Goal: Information Seeking & Learning: Learn about a topic

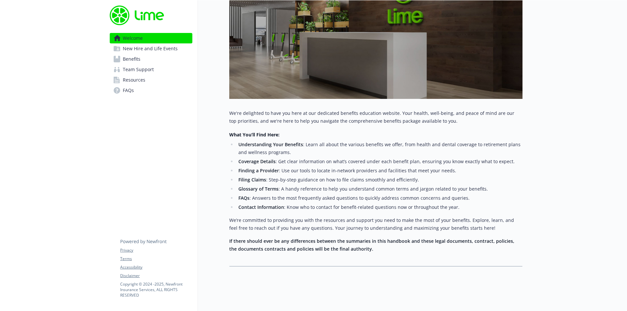
scroll to position [145, 0]
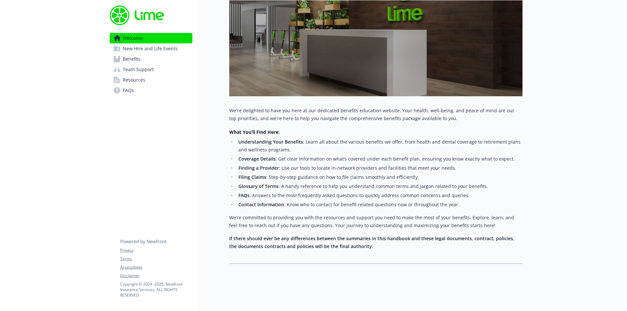
click at [174, 50] on span "New Hire and Life Events" at bounding box center [150, 48] width 55 height 10
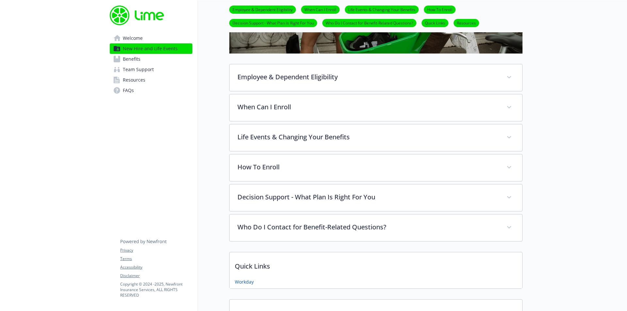
scroll to position [229, 0]
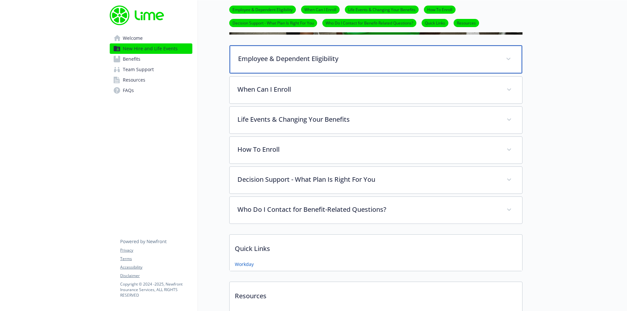
click at [285, 63] on p "Employee & Dependent Eligibility" at bounding box center [368, 59] width 260 height 10
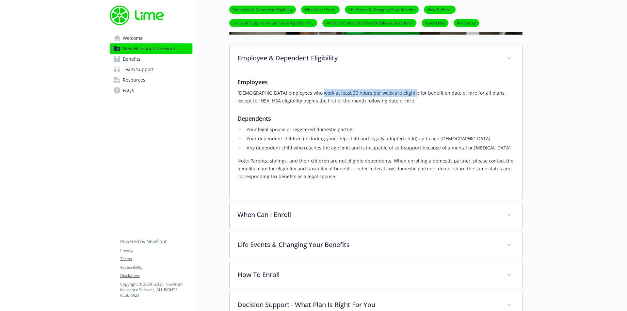
drag, startPoint x: 330, startPoint y: 96, endPoint x: 400, endPoint y: 96, distance: 69.6
click at [400, 96] on p "[DEMOGRAPHIC_DATA] employees who work at least 30 hours per week are eligible f…" at bounding box center [376, 97] width 277 height 16
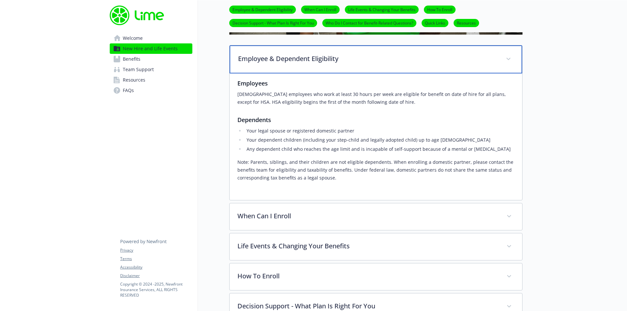
click at [333, 65] on div "Employee & Dependent Eligibility" at bounding box center [376, 59] width 293 height 28
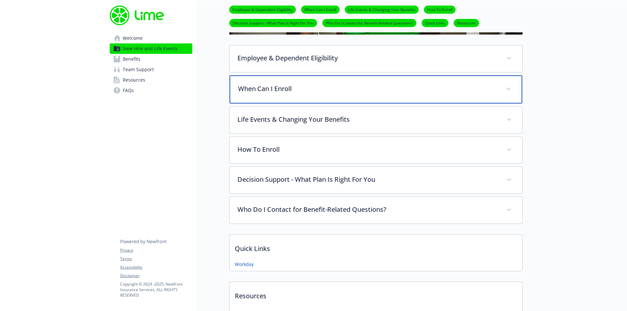
click at [312, 95] on div "When Can I Enroll" at bounding box center [376, 89] width 293 height 28
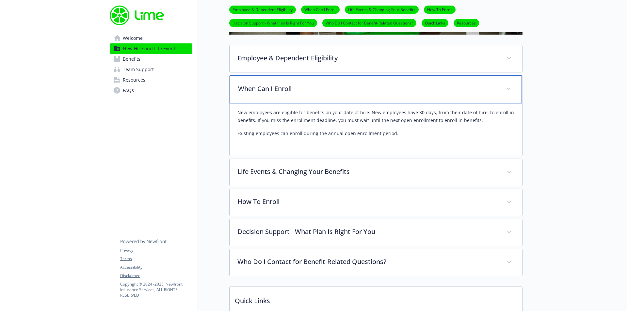
click at [314, 94] on div "When Can I Enroll" at bounding box center [376, 89] width 293 height 28
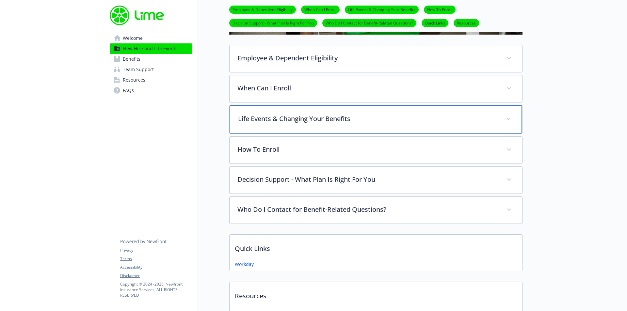
click at [288, 115] on p "Life Events & Changing Your Benefits" at bounding box center [368, 119] width 260 height 10
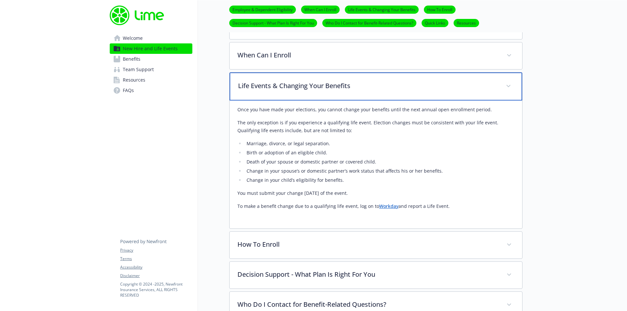
scroll to position [294, 0]
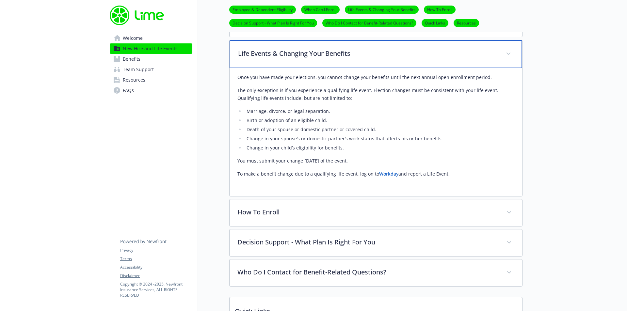
click at [364, 50] on p "Life Events & Changing Your Benefits" at bounding box center [368, 54] width 260 height 10
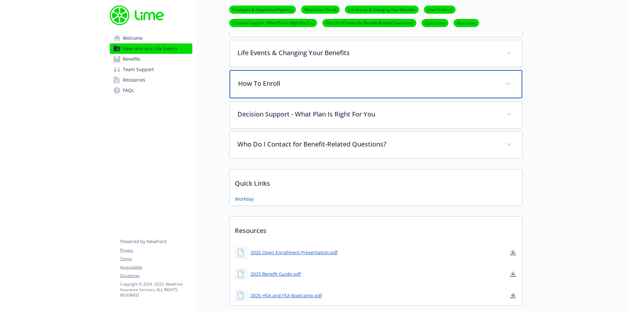
click at [336, 75] on div "How To Enroll" at bounding box center [376, 84] width 293 height 28
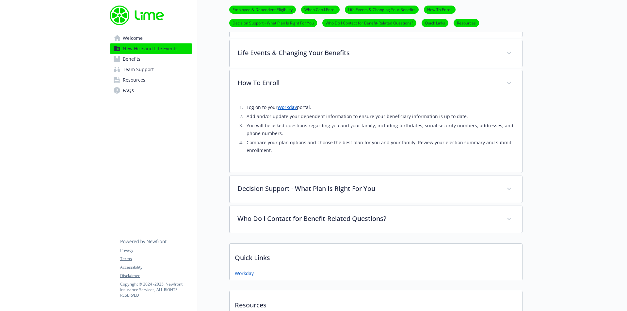
click at [292, 106] on link "Workday" at bounding box center [287, 107] width 19 height 6
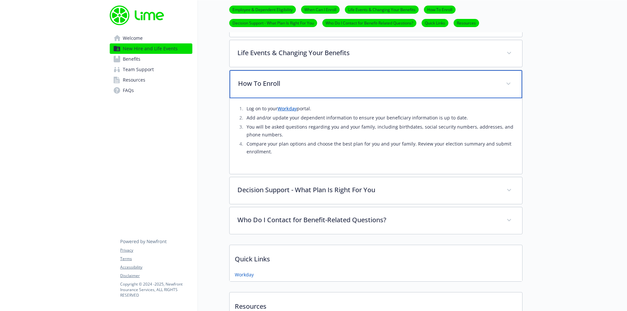
click at [344, 77] on div "How To Enroll" at bounding box center [376, 84] width 293 height 28
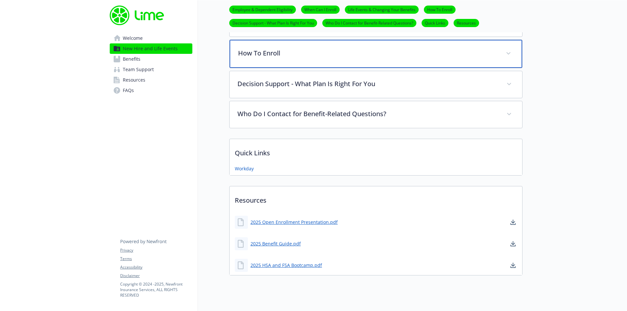
scroll to position [327, 0]
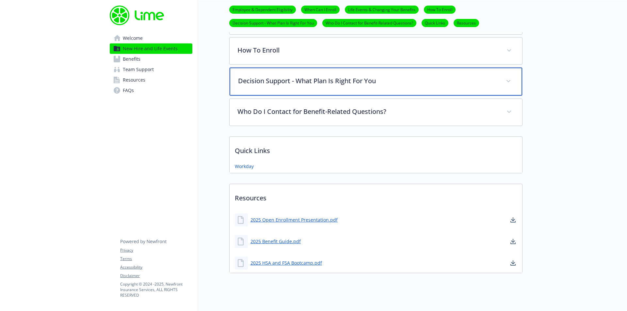
click at [311, 86] on p "Decision Support - What Plan Is Right For You" at bounding box center [368, 81] width 260 height 10
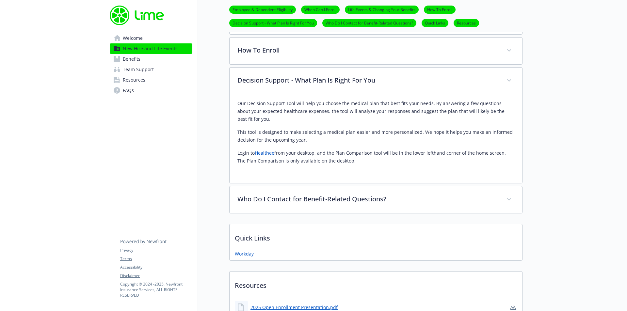
click at [265, 156] on link "Healthee" at bounding box center [265, 153] width 20 height 6
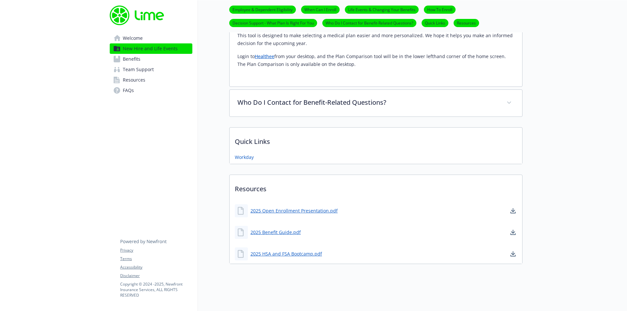
scroll to position [428, 0]
click at [290, 228] on link "2025 Benefit Guide.pdf" at bounding box center [277, 232] width 52 height 8
click at [287, 250] on link "2025 HSA and FSA Bootcamp.pdf" at bounding box center [287, 254] width 73 height 8
click at [144, 55] on link "Benefits" at bounding box center [151, 59] width 83 height 10
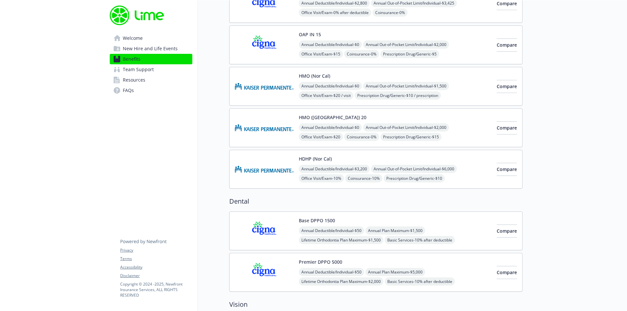
scroll to position [163, 0]
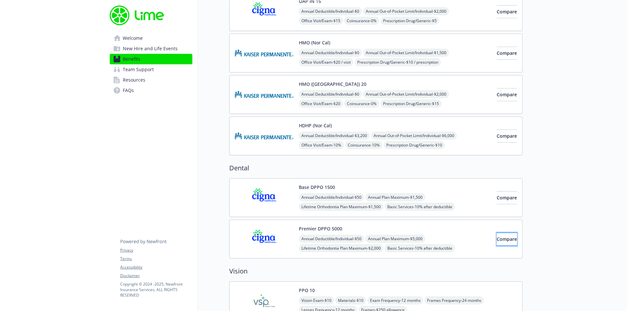
click at [500, 242] on button "Compare" at bounding box center [507, 239] width 20 height 13
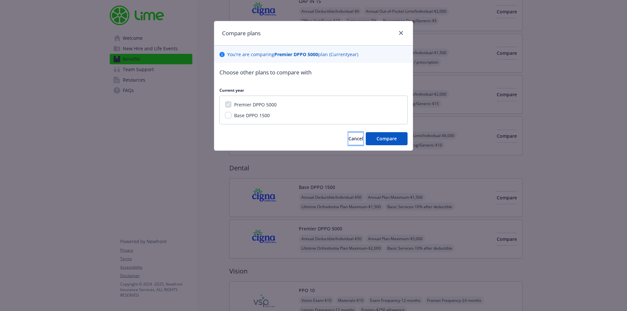
click at [349, 140] on span "Cancel" at bounding box center [356, 139] width 15 height 6
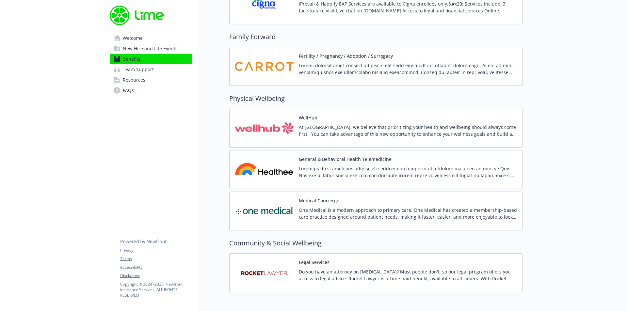
scroll to position [1403, 0]
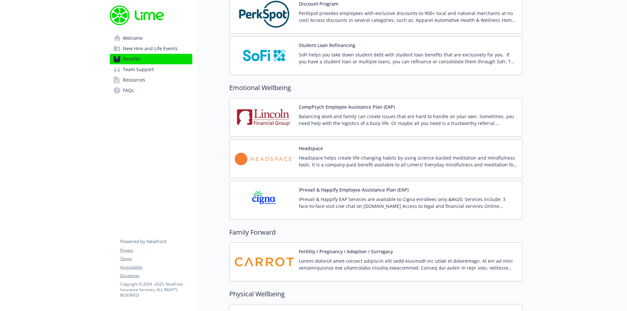
click at [149, 72] on span "Team Support" at bounding box center [138, 69] width 31 height 10
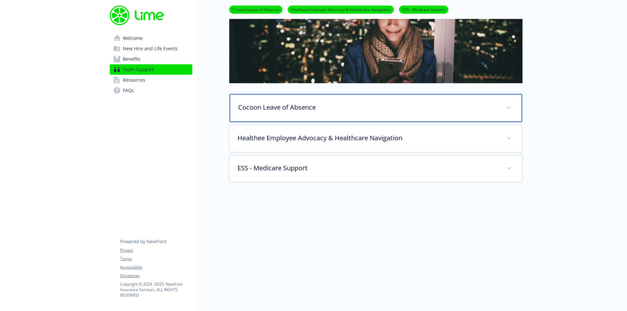
scroll to position [74, 0]
click at [299, 103] on p "Cocoon Leave of Absence" at bounding box center [368, 108] width 260 height 10
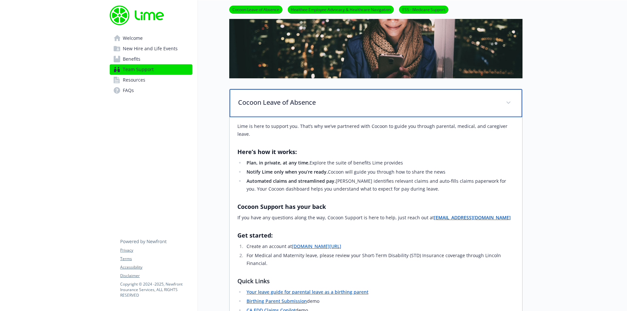
click at [275, 110] on div "Cocoon Leave of Absence" at bounding box center [376, 103] width 293 height 28
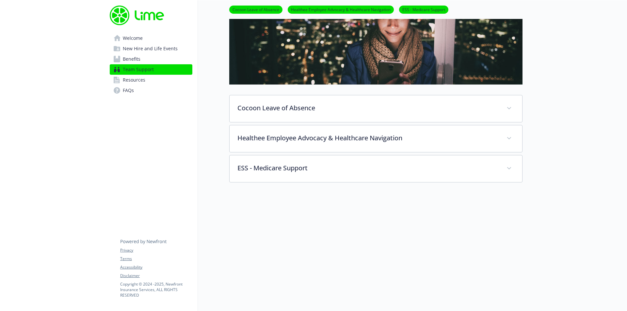
click at [142, 81] on span "Resources" at bounding box center [134, 80] width 23 height 10
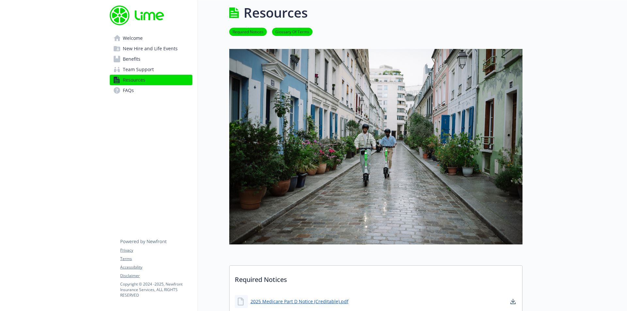
scroll to position [72, 0]
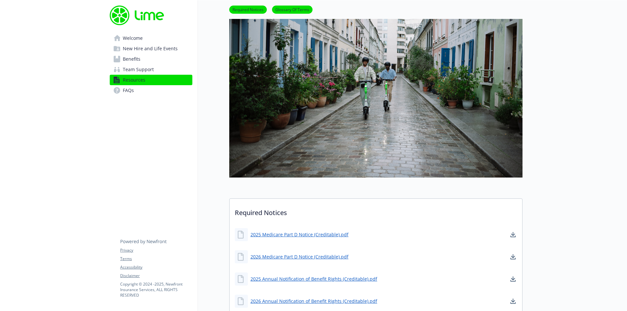
click at [151, 70] on span "Team Support" at bounding box center [138, 69] width 31 height 10
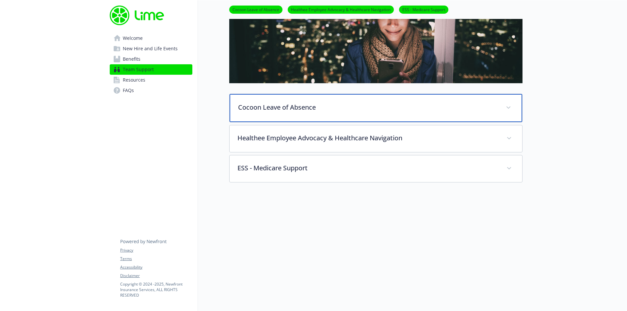
click at [283, 111] on div "Cocoon Leave of Absence" at bounding box center [376, 108] width 293 height 28
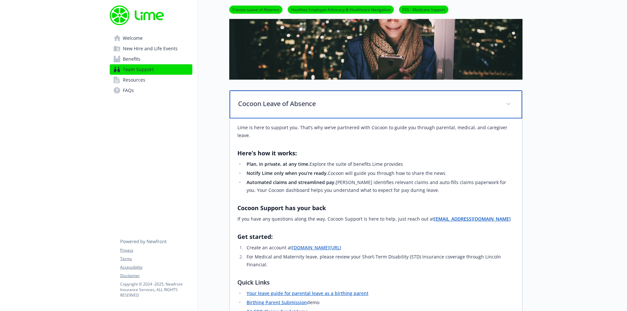
click at [283, 109] on p "Cocoon Leave of Absence" at bounding box center [368, 104] width 260 height 10
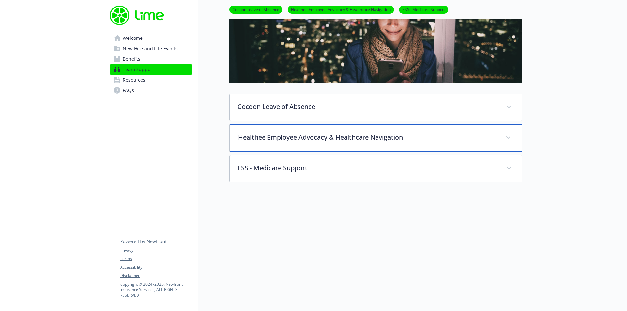
click at [283, 128] on div "Healthee Employee Advocacy & Healthcare Navigation" at bounding box center [376, 138] width 293 height 28
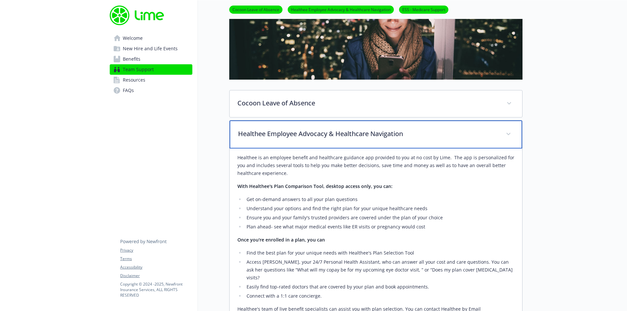
click at [283, 128] on div "Healthee Employee Advocacy & Healthcare Navigation" at bounding box center [376, 135] width 293 height 28
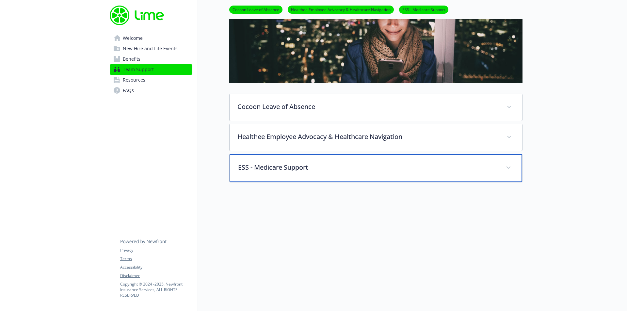
click at [282, 157] on div "ESS - Medicare Support" at bounding box center [376, 168] width 293 height 28
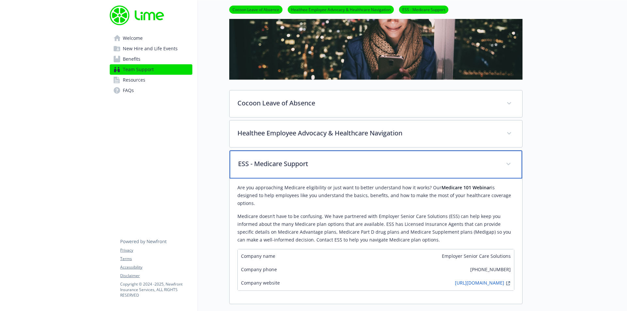
click at [282, 157] on div "ESS - Medicare Support" at bounding box center [376, 165] width 293 height 28
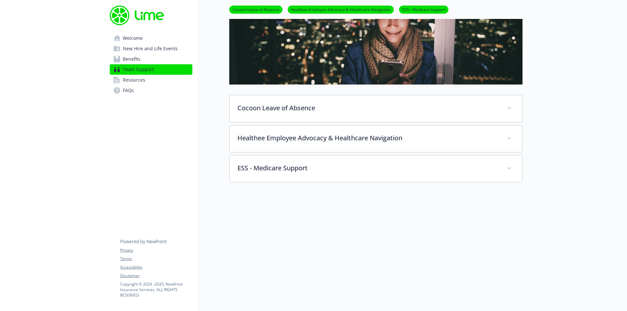
click at [149, 78] on link "Resources" at bounding box center [151, 80] width 83 height 10
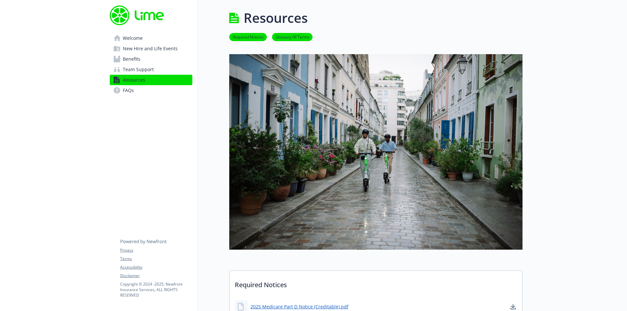
click at [132, 39] on span "Welcome" at bounding box center [133, 38] width 20 height 10
